Goal: Task Accomplishment & Management: Manage account settings

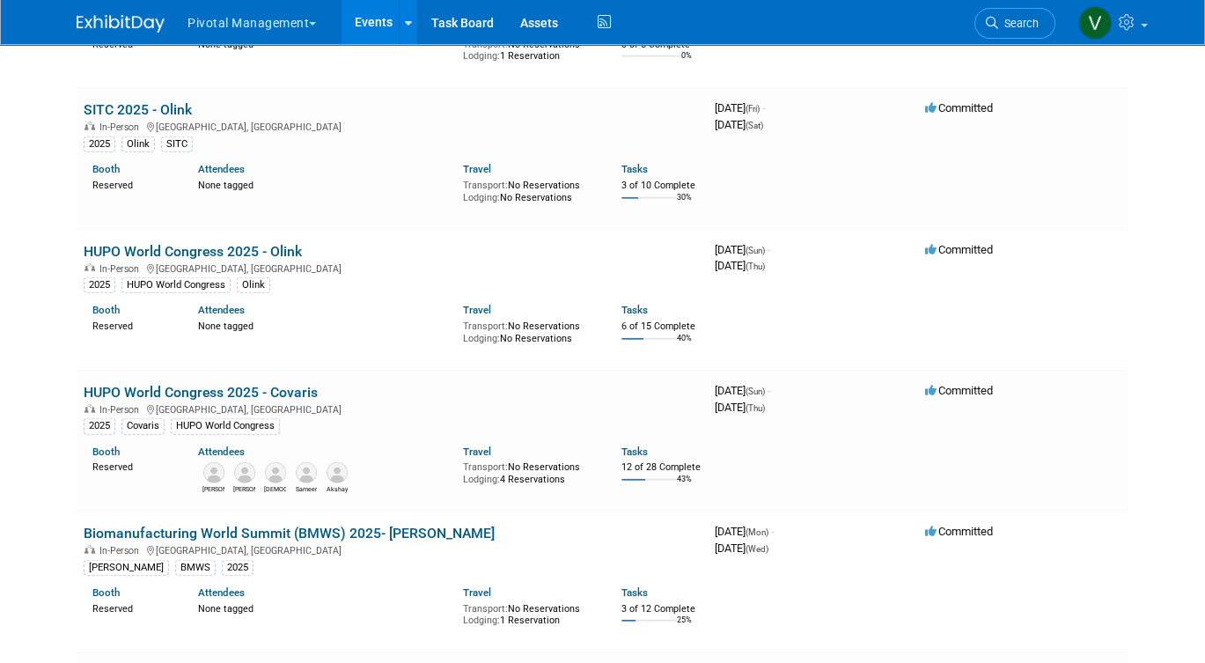
click at [369, 17] on link "Events" at bounding box center [374, 22] width 64 height 44
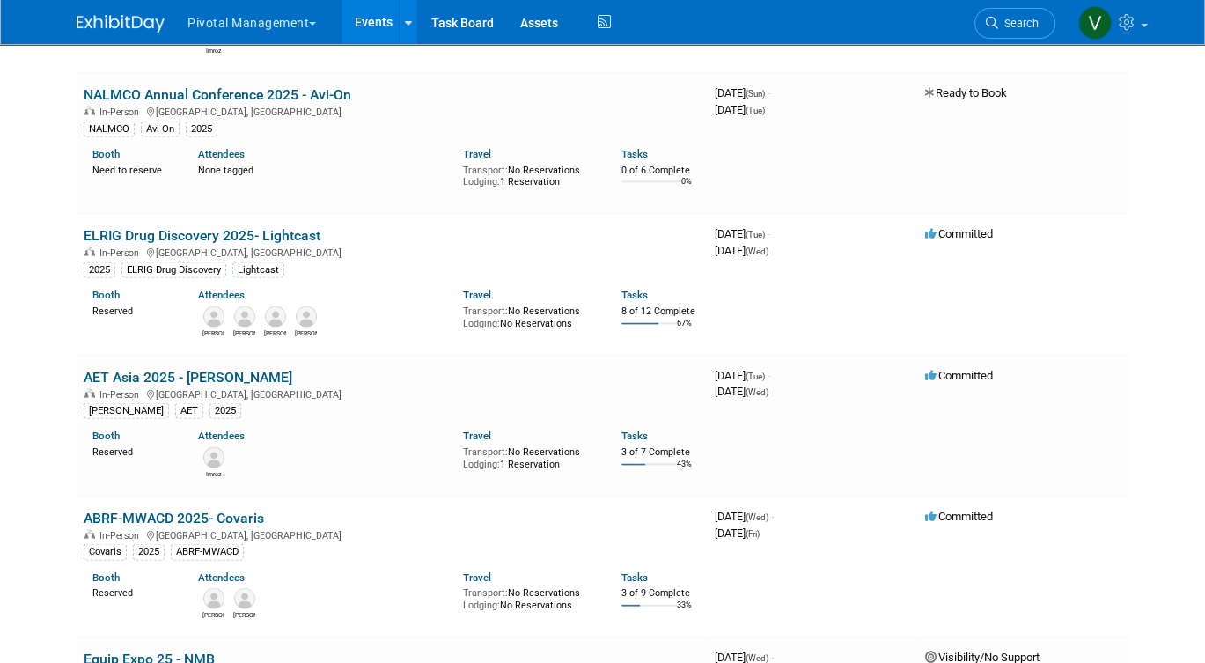
scroll to position [5837, 0]
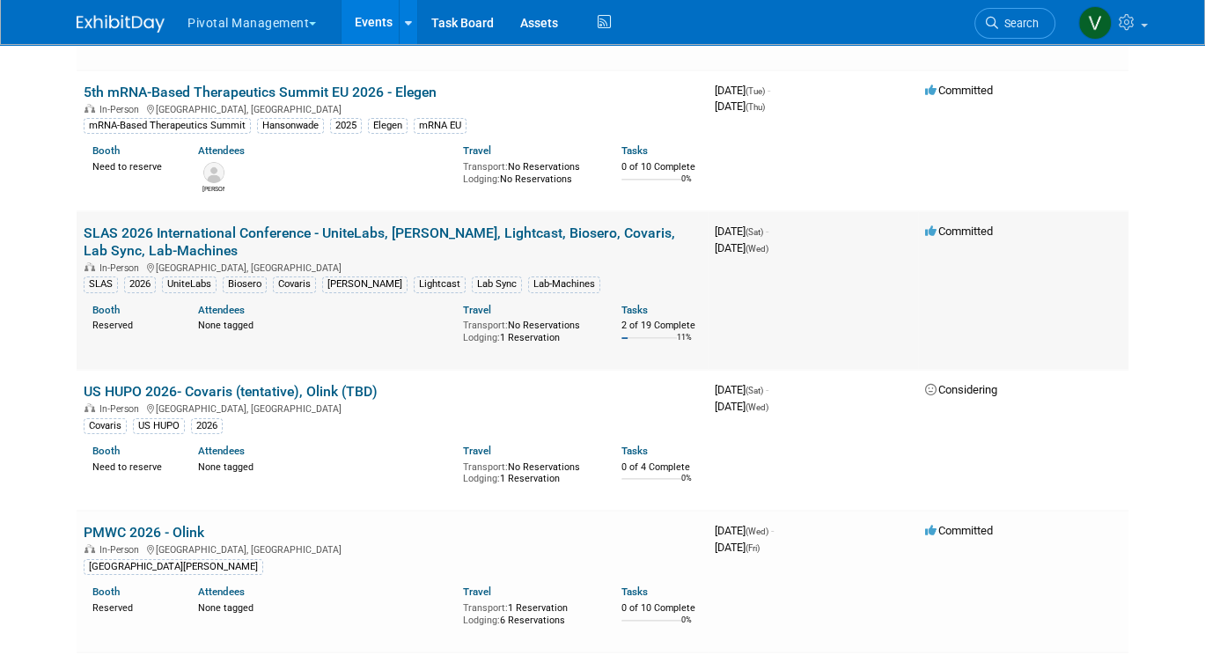
click at [247, 259] on link "SLAS 2026 International Conference - UniteLabs, [PERSON_NAME], Lightcast, Biose…" at bounding box center [380, 242] width 592 height 34
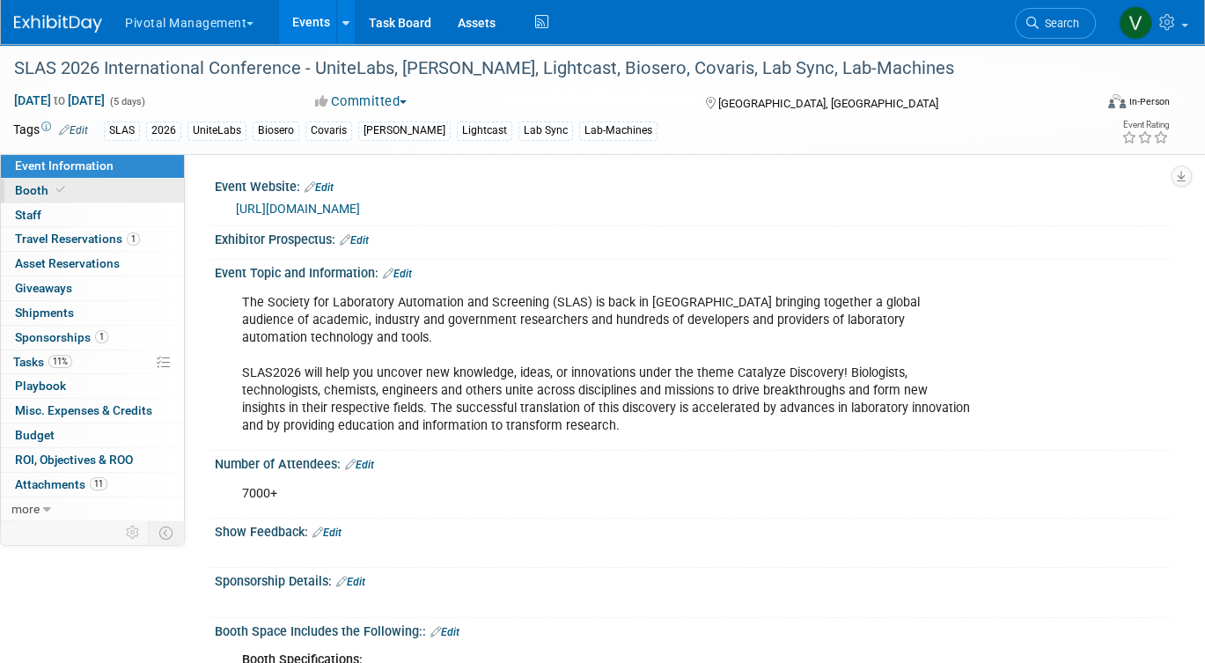
click at [83, 189] on link "Booth" at bounding box center [92, 191] width 183 height 24
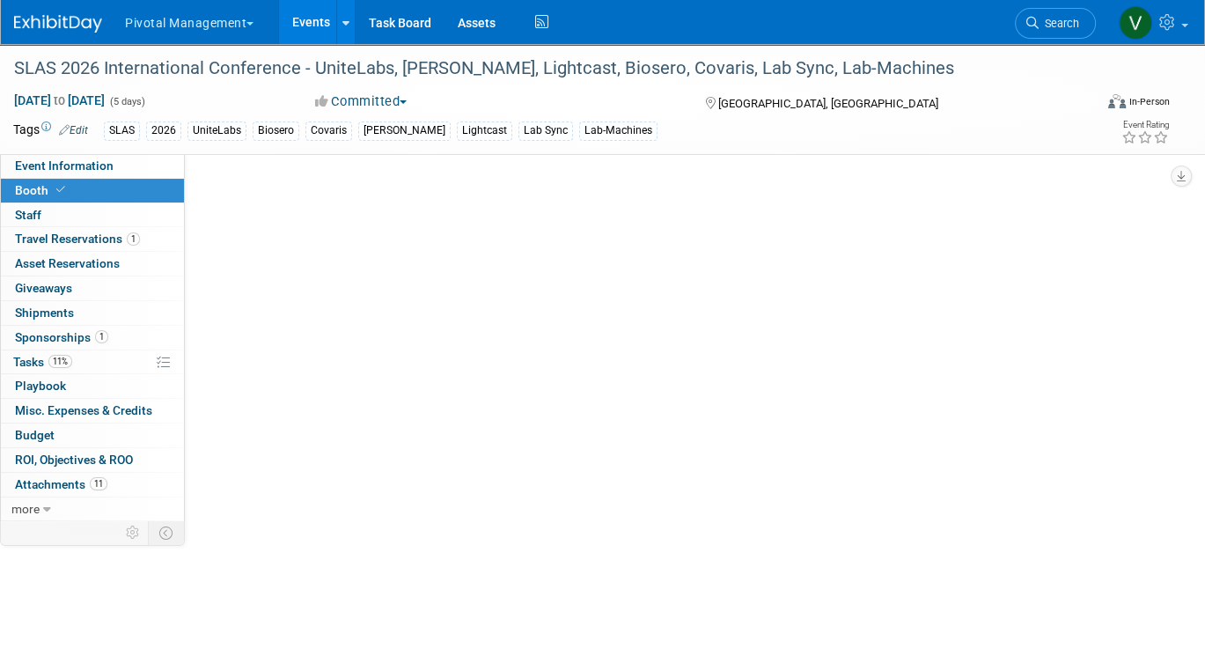
select select "Yes"
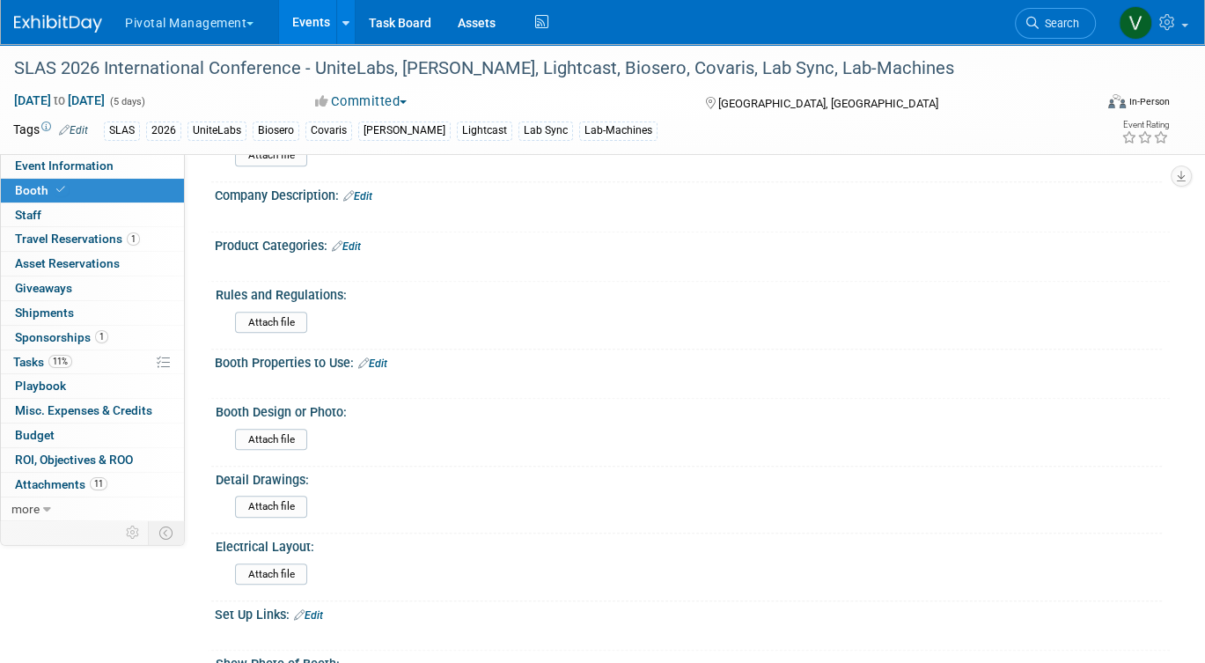
scroll to position [687, 0]
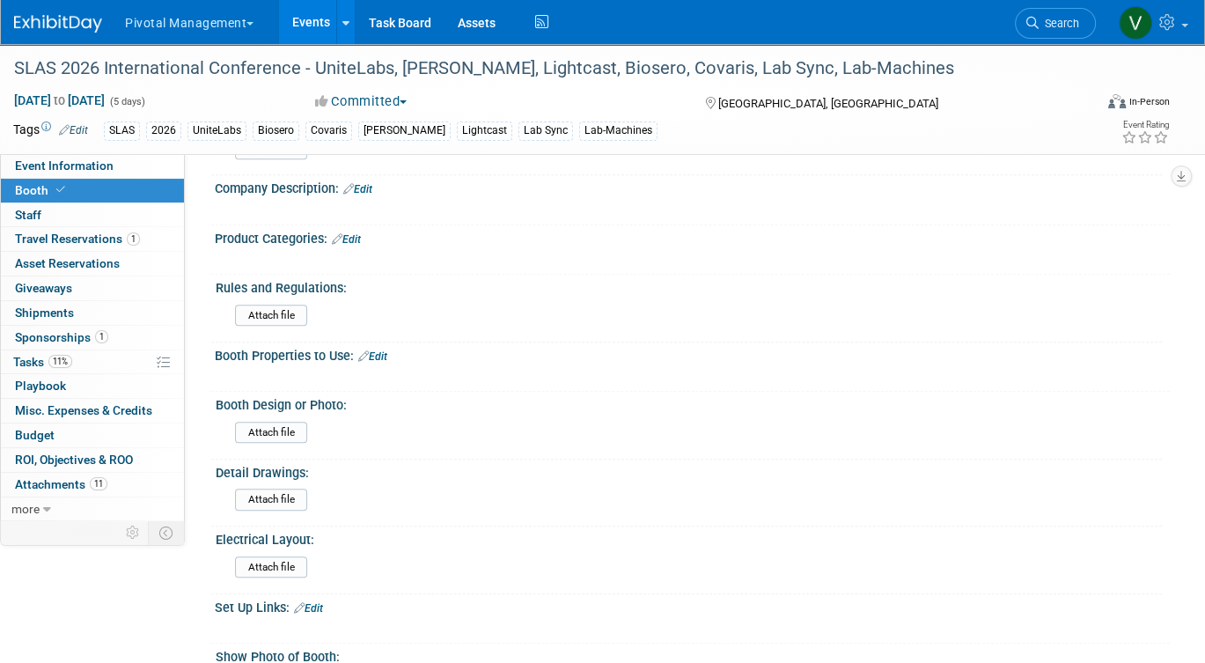
click at [370, 177] on div "Company Description: Edit" at bounding box center [692, 186] width 955 height 23
click at [369, 185] on link "Edit" at bounding box center [357, 189] width 29 height 12
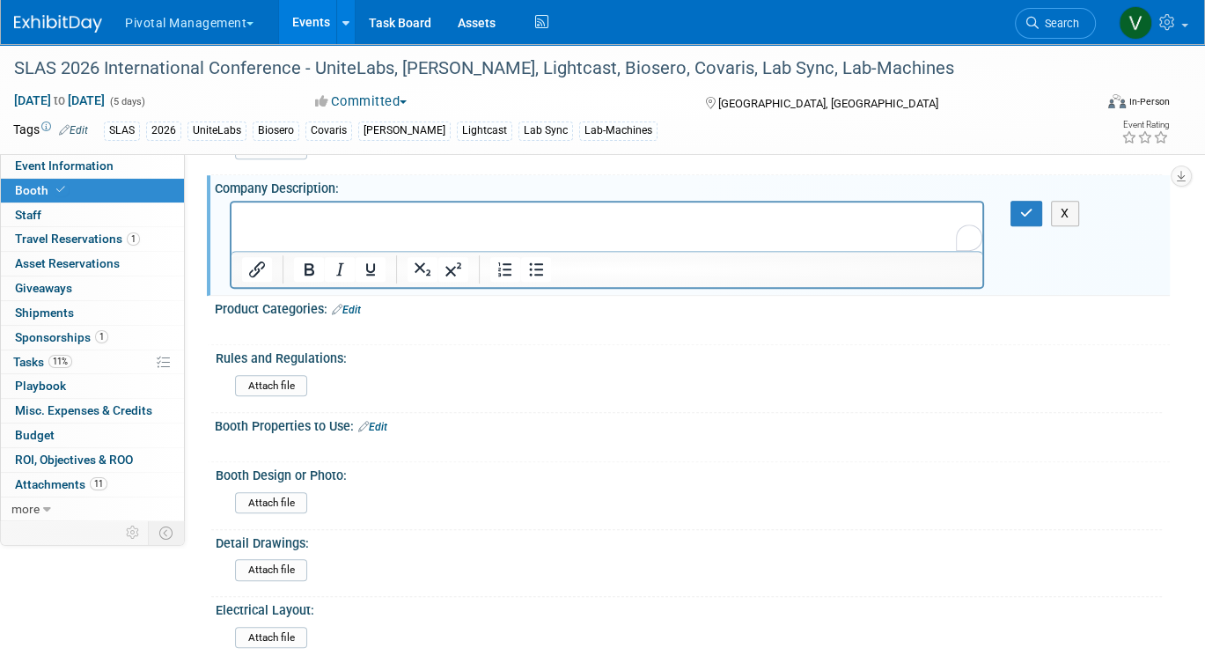
scroll to position [0, 0]
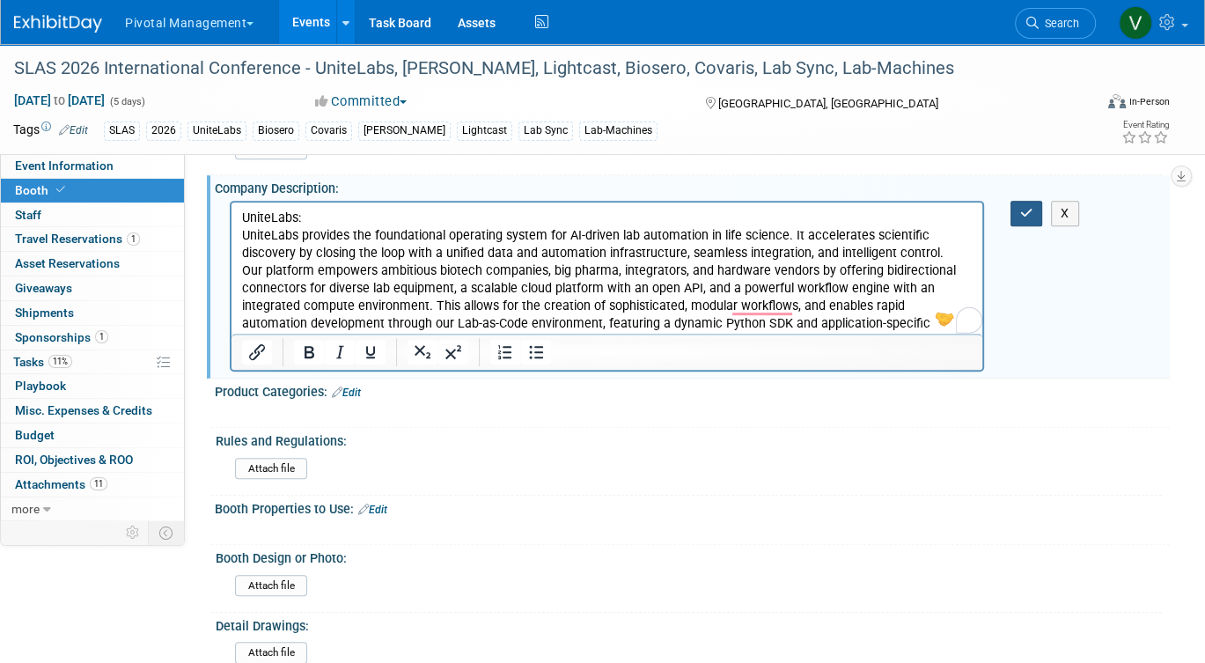
click at [1041, 205] on button "button" at bounding box center [1027, 214] width 33 height 26
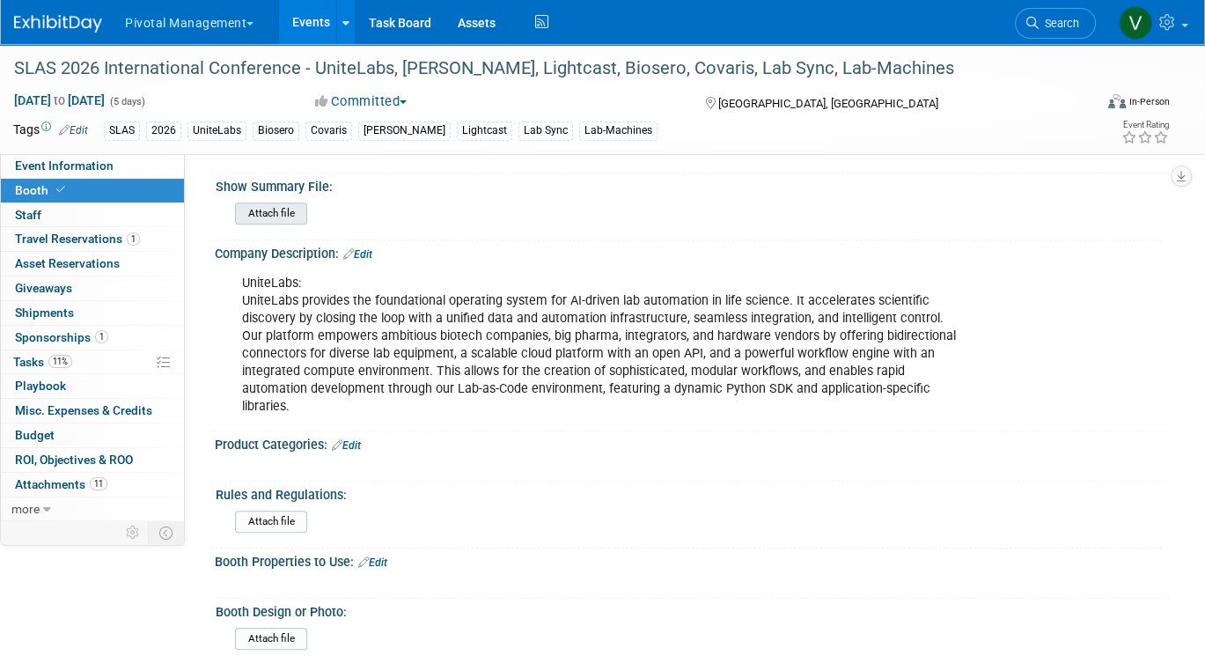
scroll to position [618, 0]
